Goal: Task Accomplishment & Management: Manage account settings

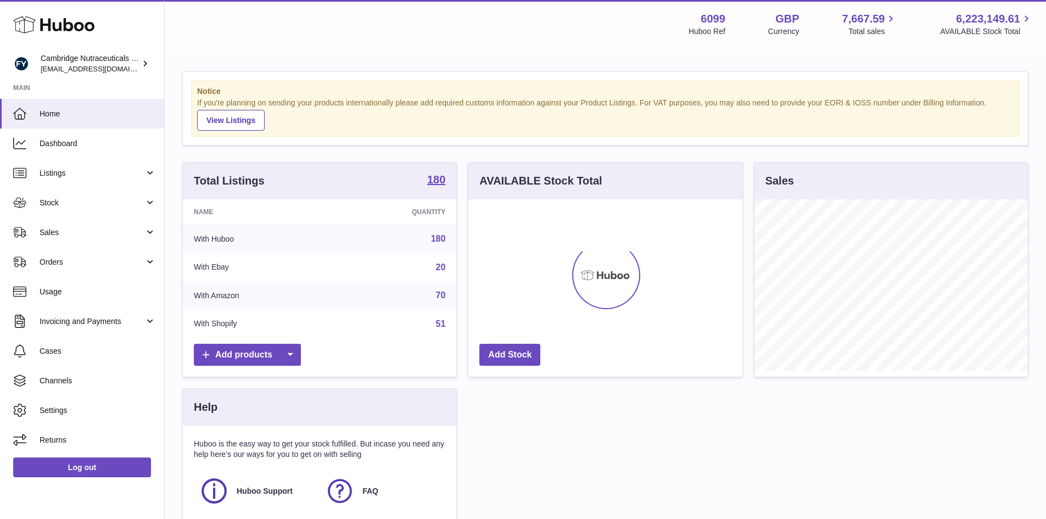
scroll to position [171, 274]
click at [89, 204] on span "Stock" at bounding box center [92, 203] width 105 height 10
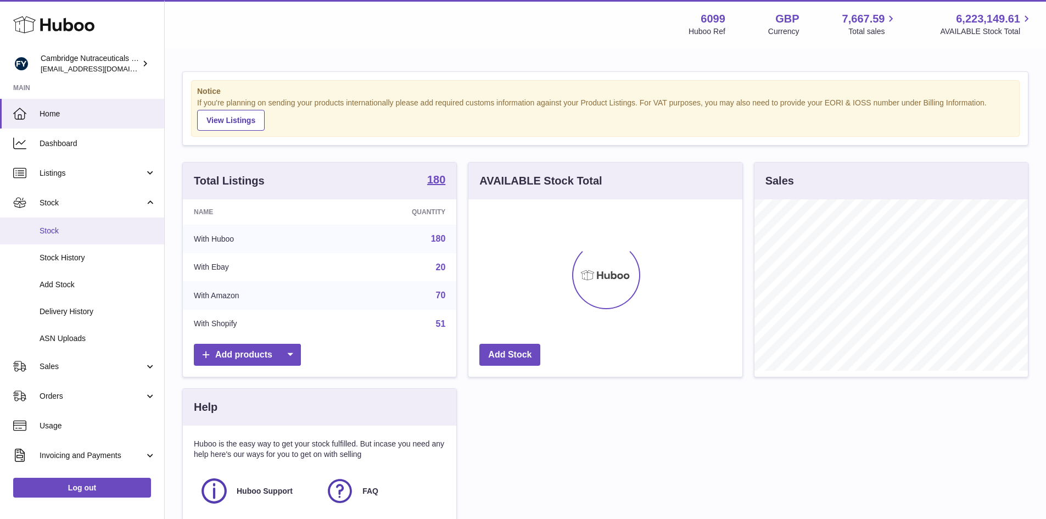
click at [82, 233] on span "Stock" at bounding box center [98, 231] width 116 height 10
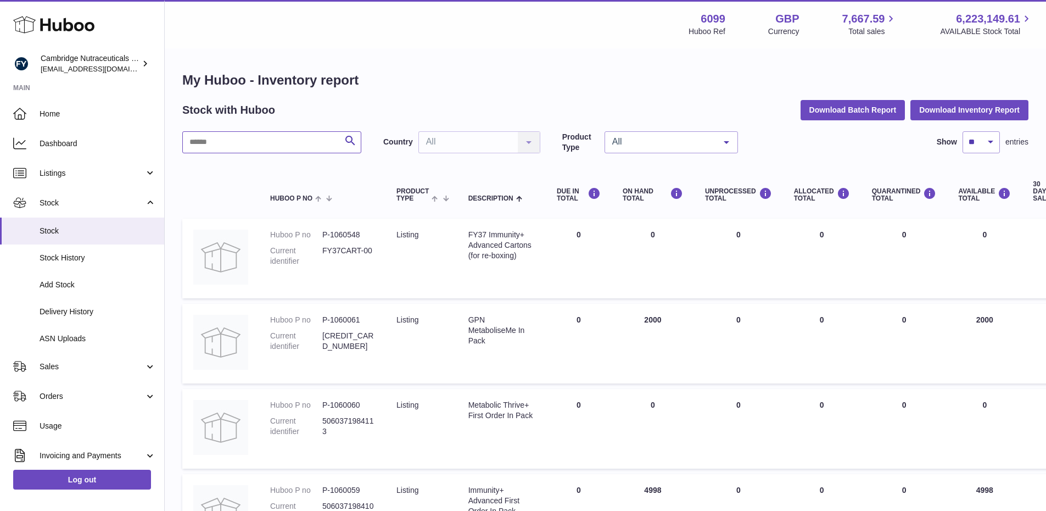
click at [232, 149] on input "text" at bounding box center [271, 142] width 179 height 22
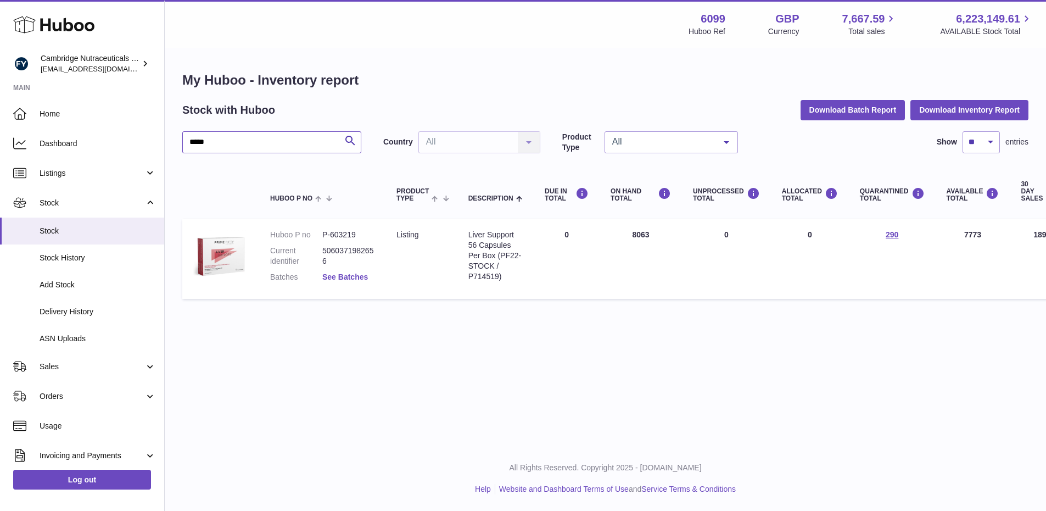
type input "*****"
click at [348, 273] on link "See Batches" at bounding box center [345, 276] width 46 height 9
